Goal: Navigation & Orientation: Find specific page/section

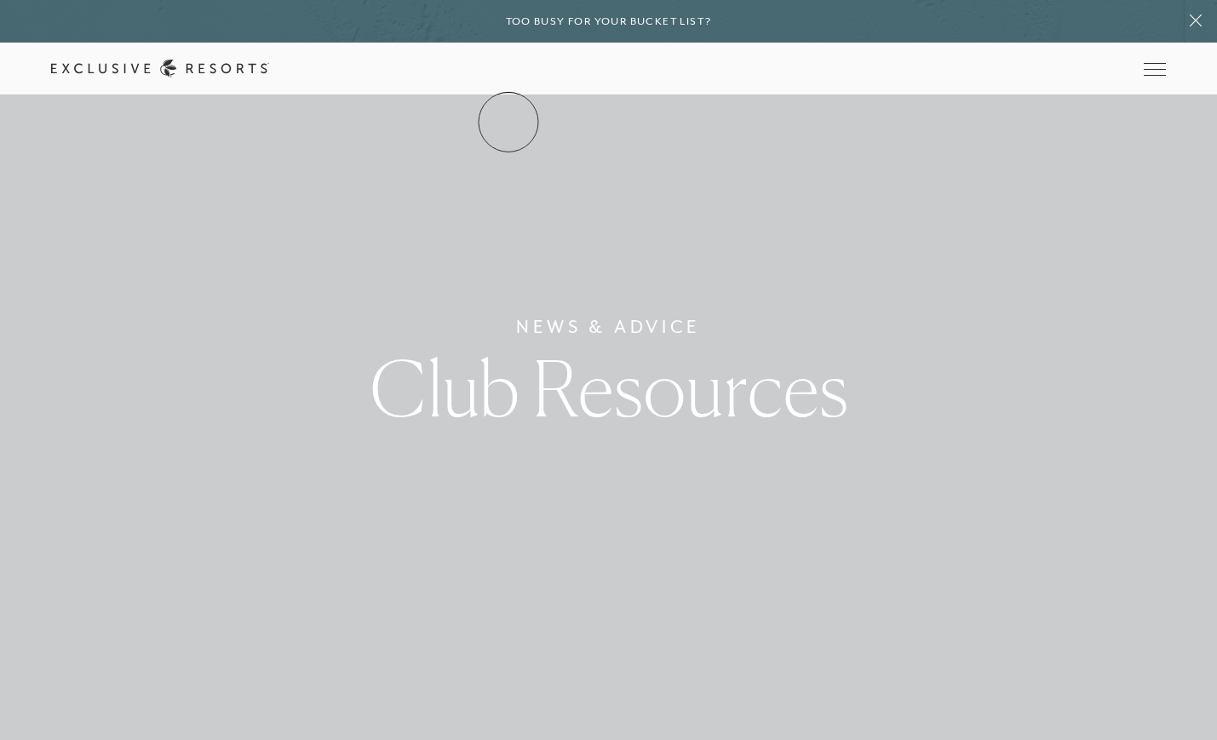
click at [0, 0] on link "The Collection" at bounding box center [0, 0] width 0 height 0
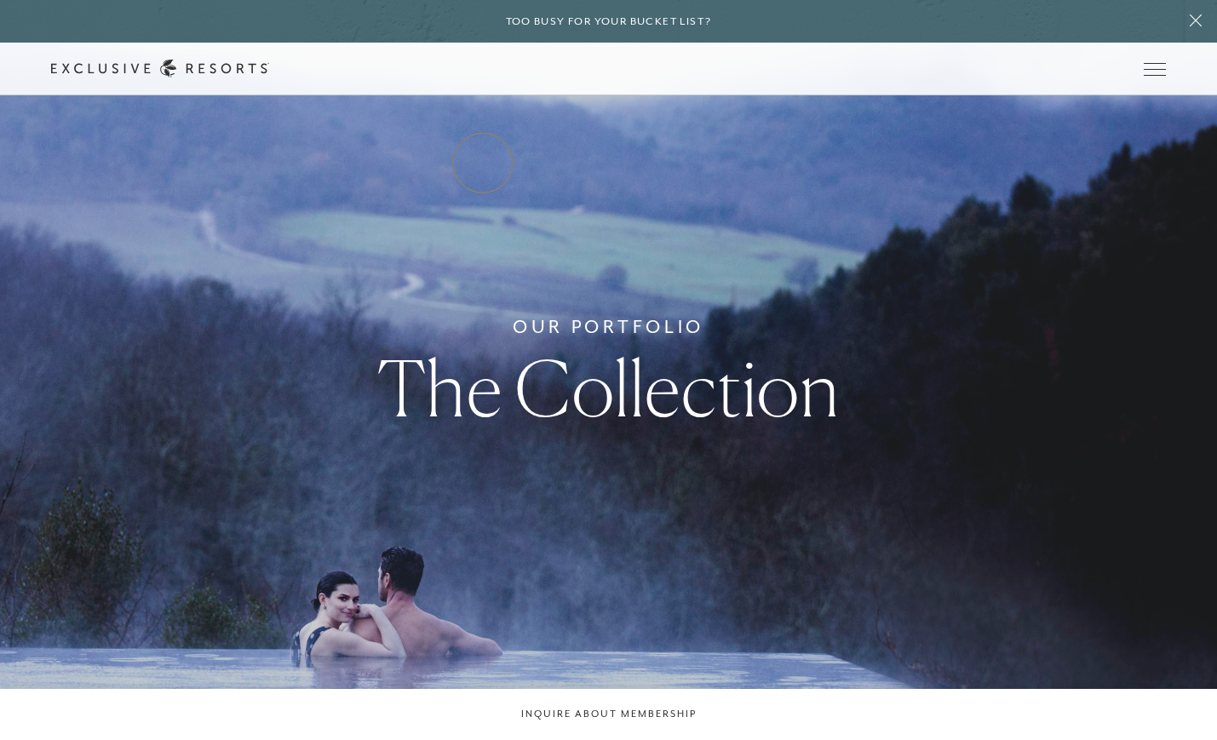
click at [0, 0] on link "Residence Collection" at bounding box center [0, 0] width 0 height 0
